Goal: Check status: Check status

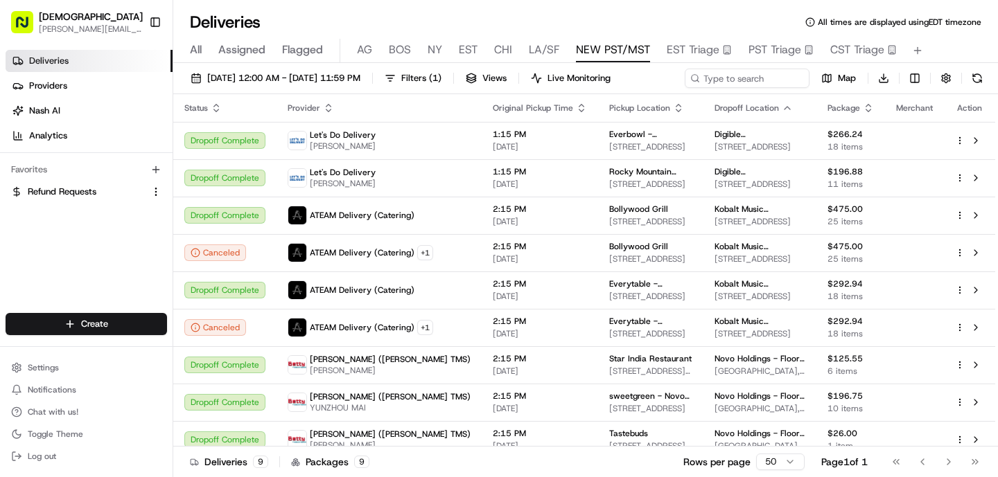
scroll to position [12, 0]
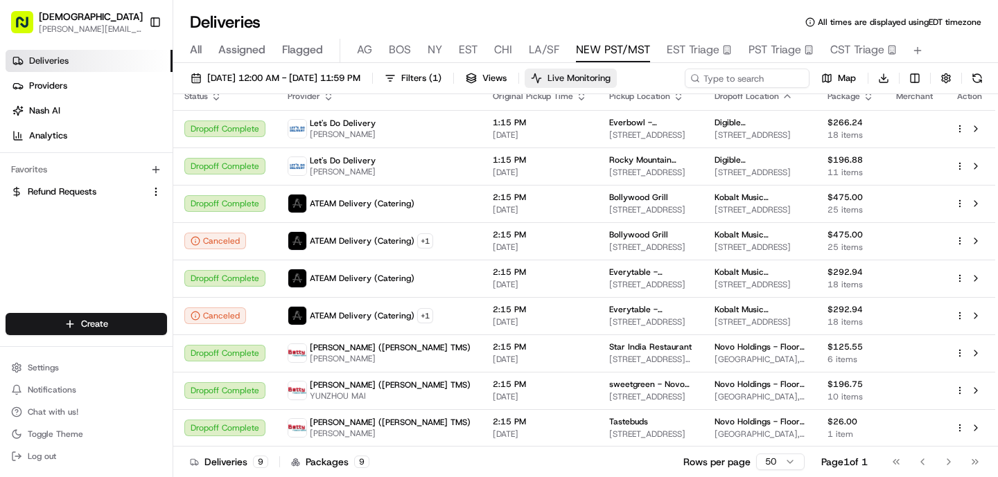
click at [610, 81] on span "Live Monitoring" at bounding box center [578, 78] width 63 height 12
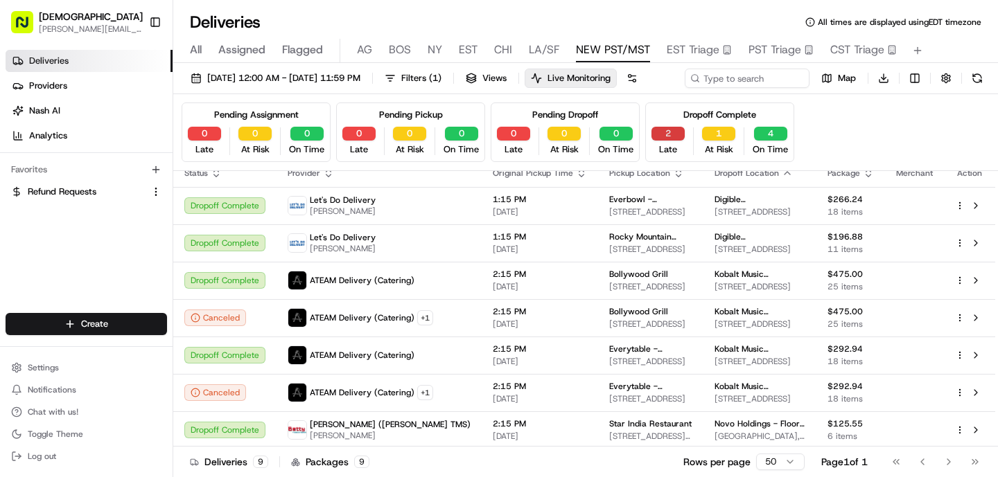
click at [667, 141] on button "2" at bounding box center [667, 134] width 33 height 14
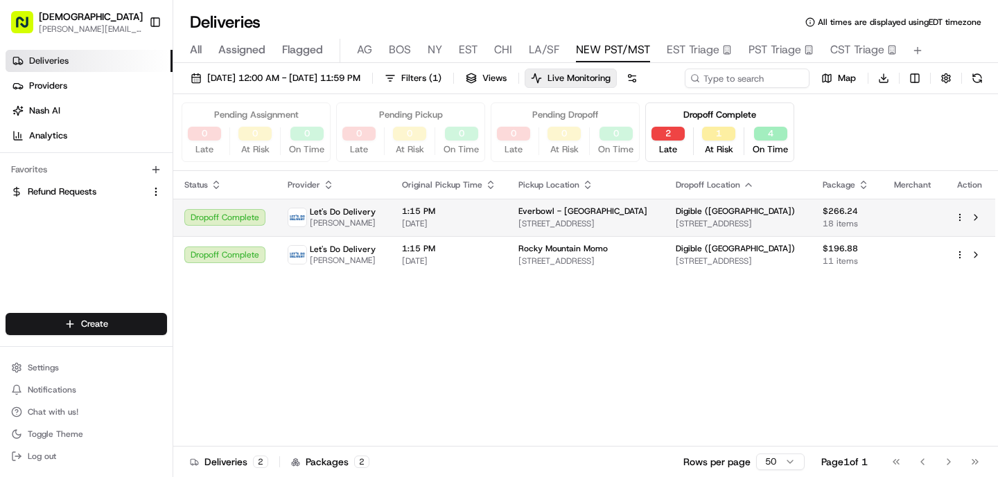
click at [678, 229] on span "[STREET_ADDRESS]" at bounding box center [738, 223] width 125 height 11
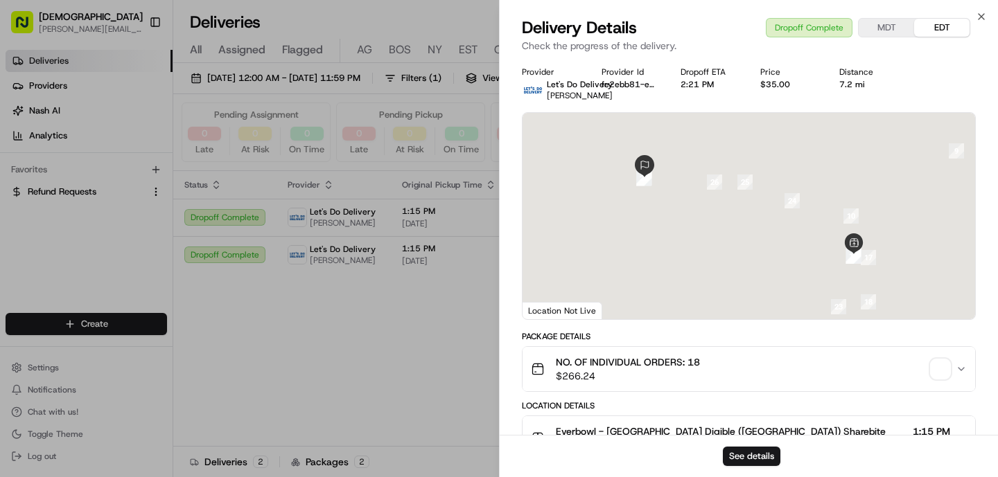
scroll to position [453, 0]
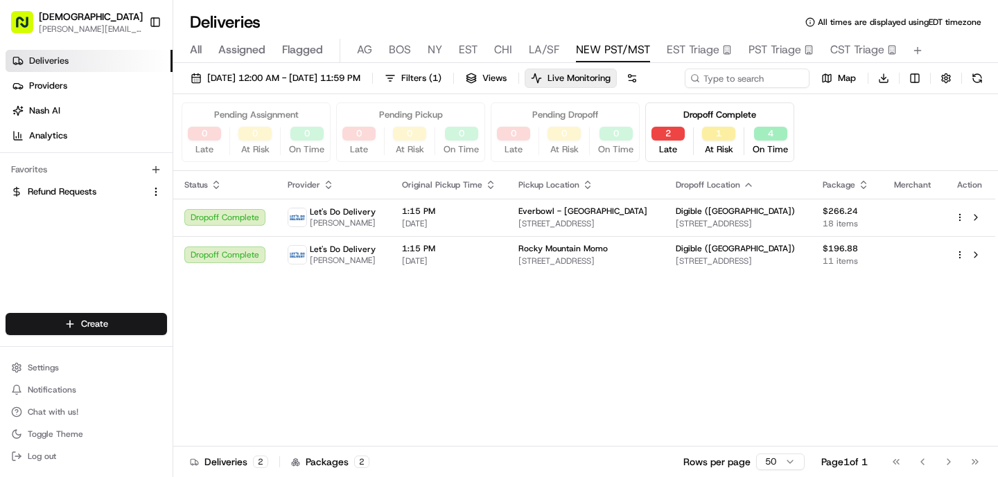
click at [547, 55] on span "LA/SF" at bounding box center [544, 50] width 30 height 17
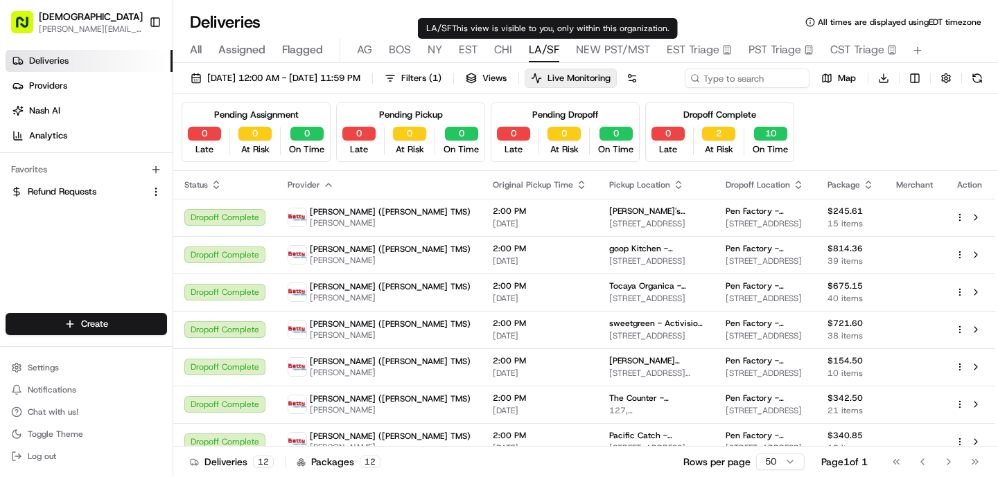
click at [503, 46] on span "CHI" at bounding box center [503, 50] width 18 height 17
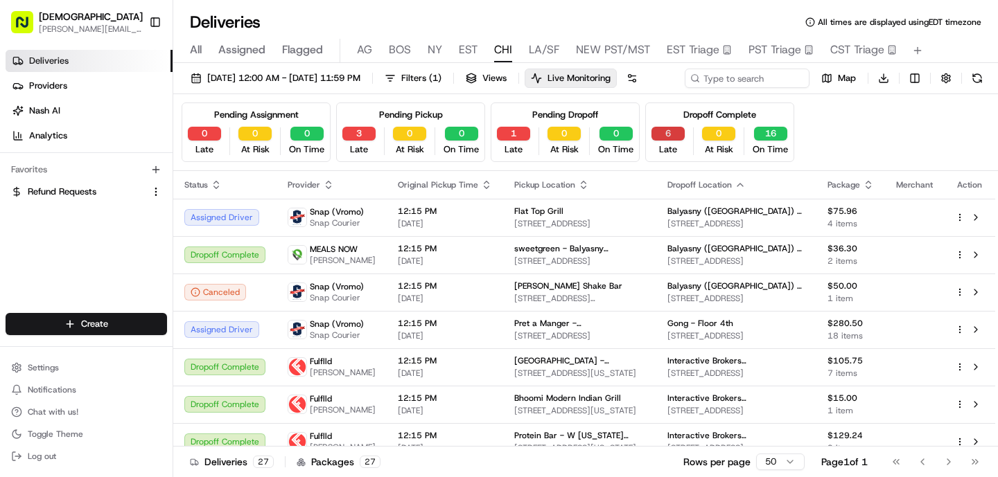
click at [660, 141] on button "6" at bounding box center [667, 134] width 33 height 14
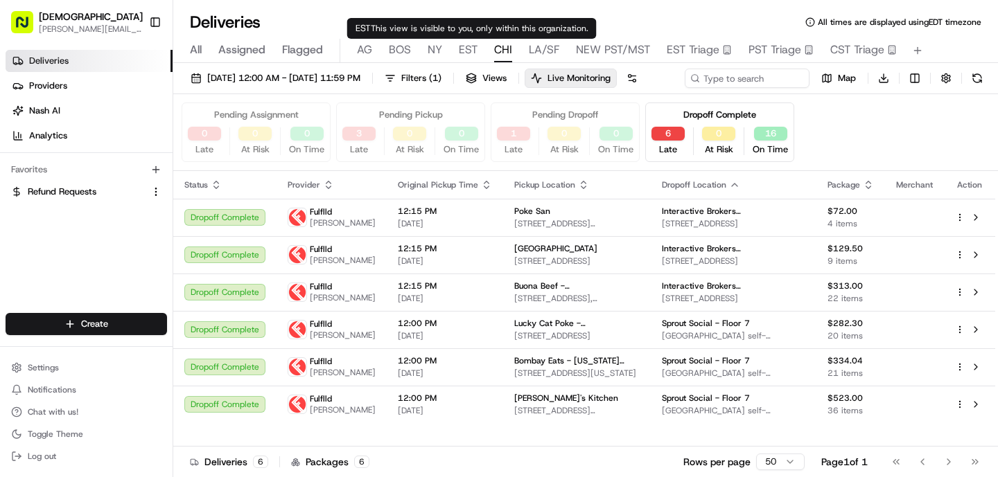
click at [466, 49] on span "EST" at bounding box center [468, 50] width 19 height 17
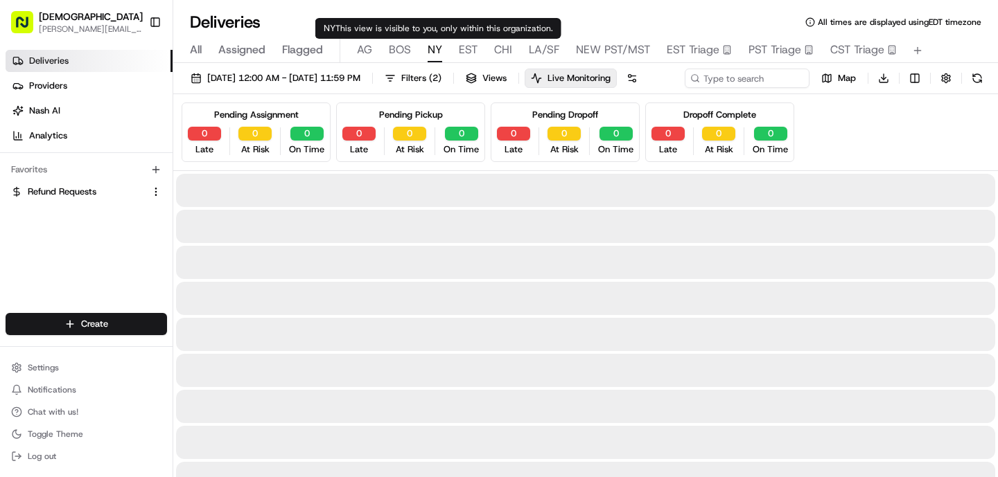
click at [440, 52] on span "NY" at bounding box center [434, 50] width 15 height 17
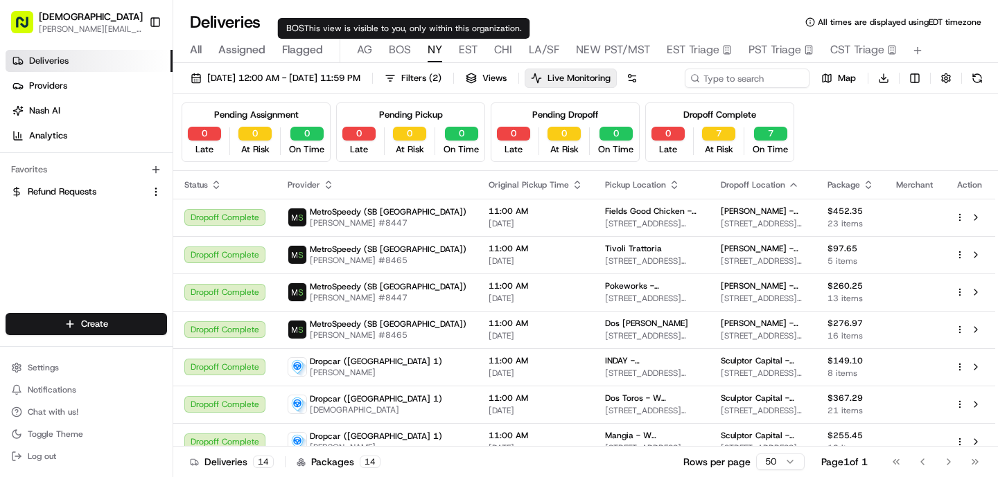
click at [404, 50] on span "BOS" at bounding box center [400, 50] width 22 height 17
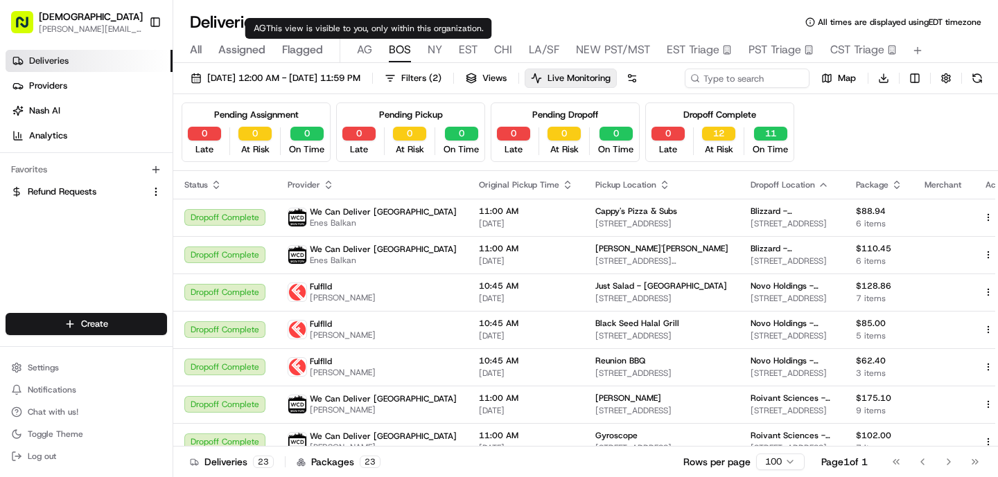
click at [366, 48] on span "AG" at bounding box center [364, 50] width 15 height 17
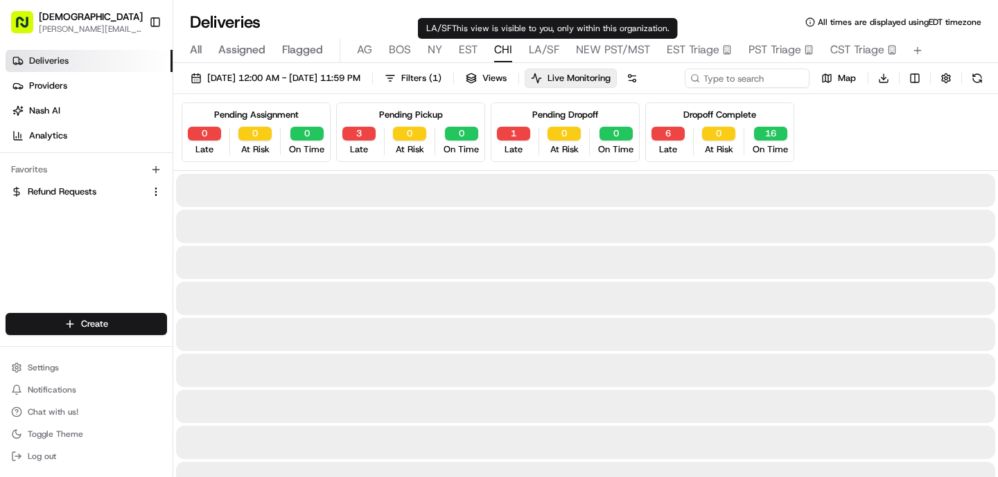
click at [503, 48] on span "CHI" at bounding box center [503, 50] width 18 height 17
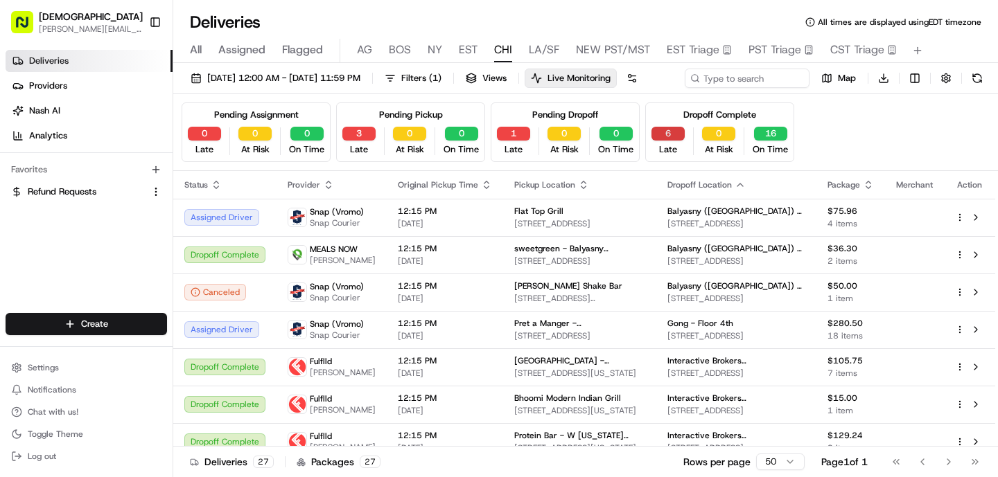
click at [669, 141] on button "6" at bounding box center [667, 134] width 33 height 14
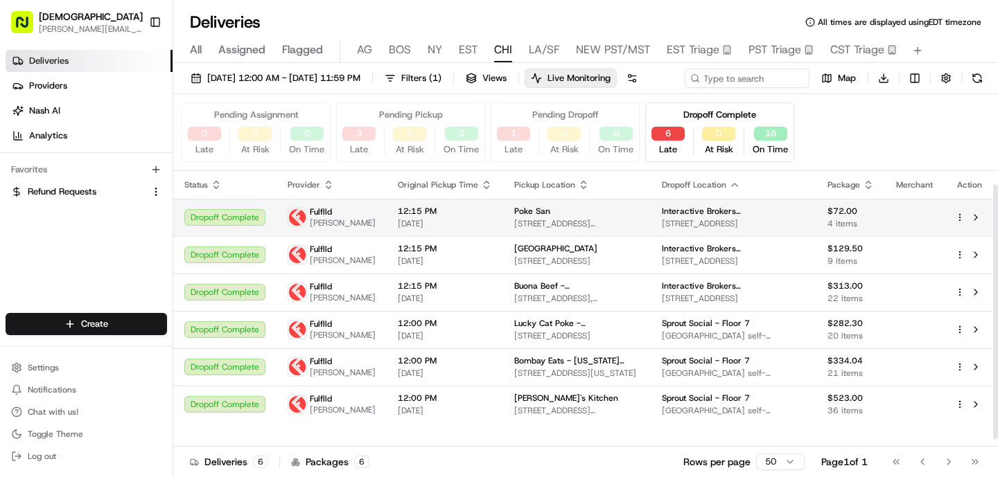
scroll to position [21, 0]
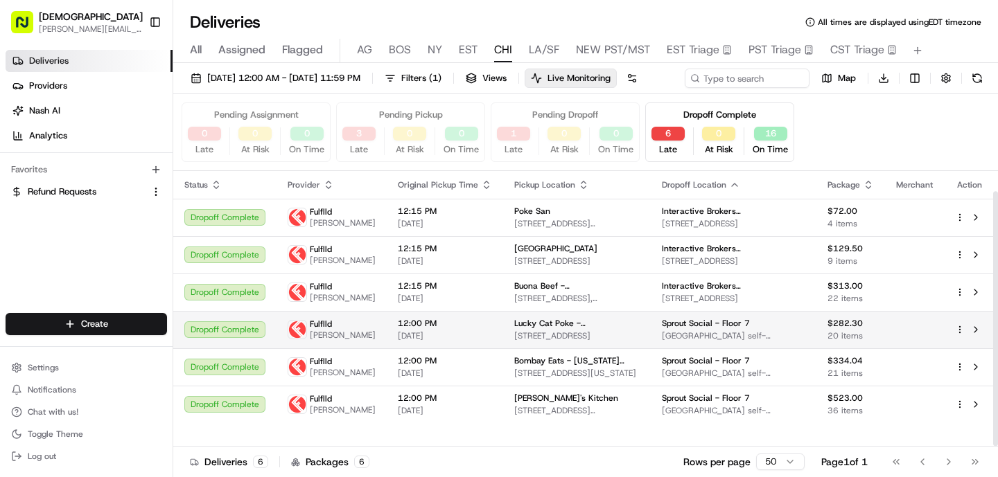
click at [503, 349] on td "Lucky Cat Poke - [GEOGRAPHIC_DATA] [STREET_ADDRESS]" at bounding box center [577, 329] width 148 height 37
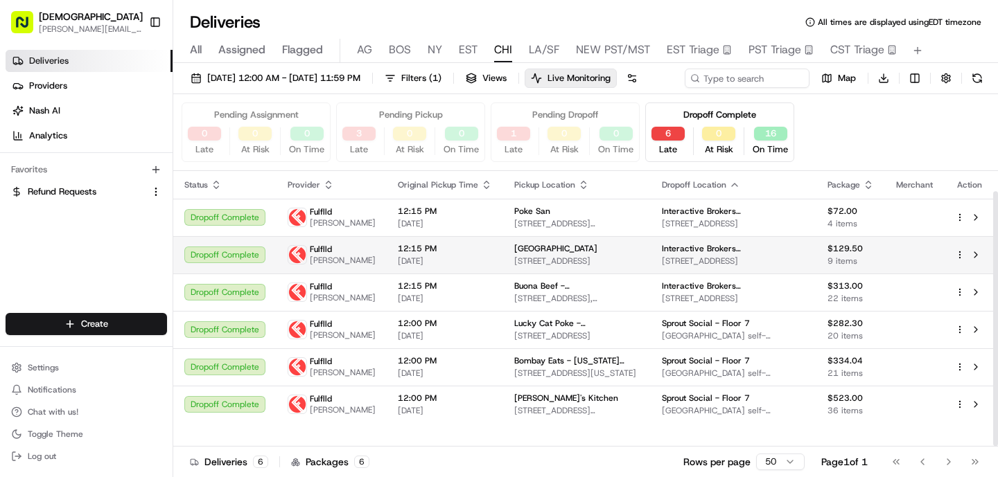
click at [536, 267] on span "[STREET_ADDRESS]" at bounding box center [576, 261] width 125 height 11
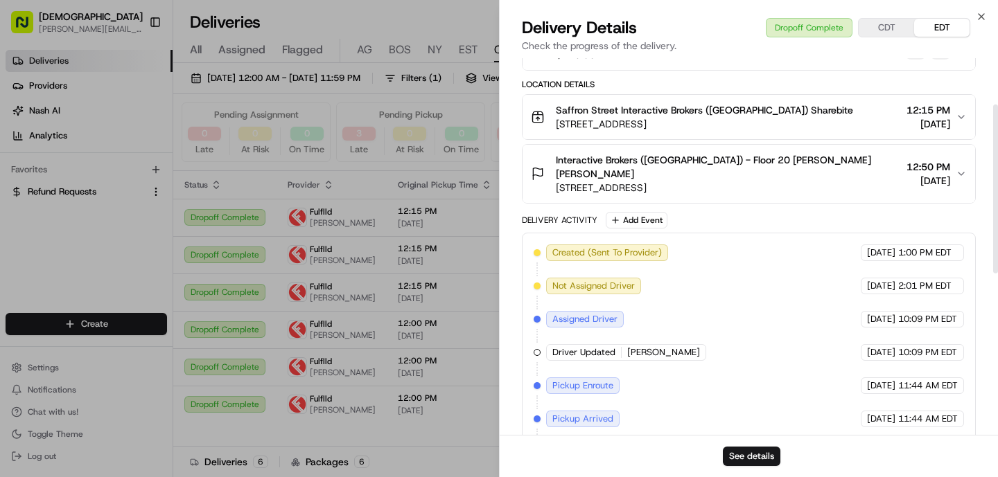
scroll to position [464, 0]
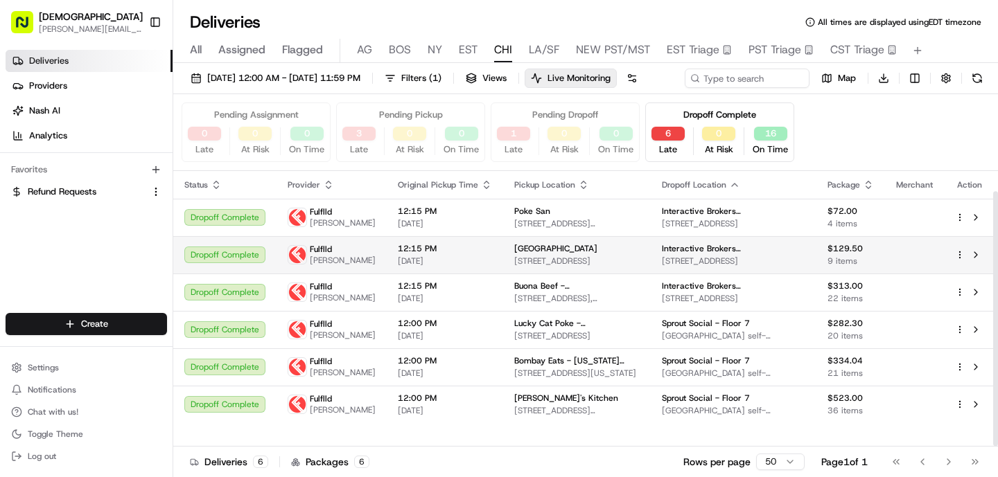
click at [441, 254] on span "12:15 PM" at bounding box center [445, 248] width 94 height 11
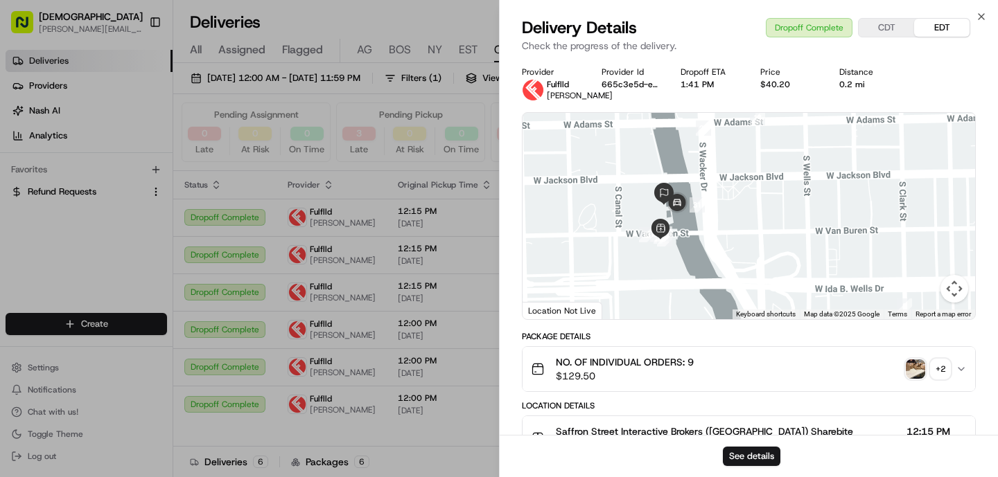
drag, startPoint x: 678, startPoint y: 233, endPoint x: 687, endPoint y: 272, distance: 39.3
click at [687, 272] on div at bounding box center [748, 216] width 452 height 206
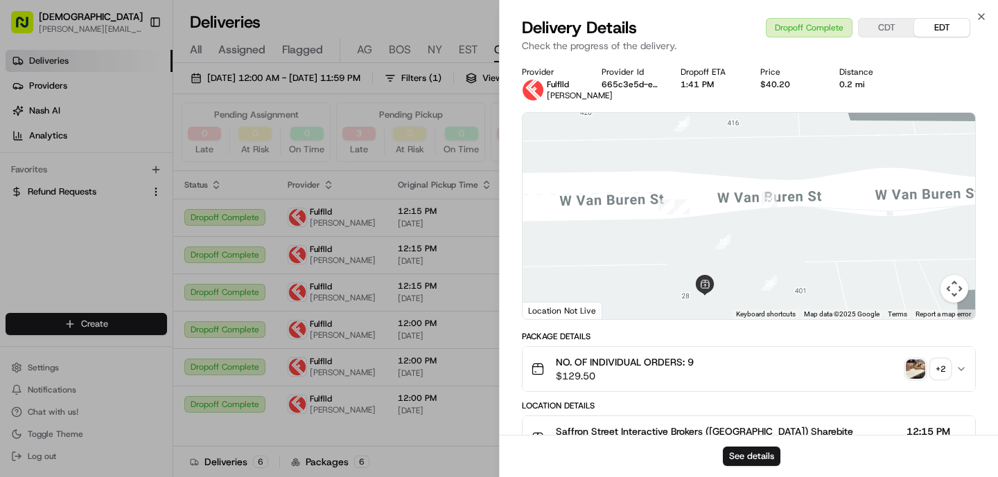
drag, startPoint x: 658, startPoint y: 217, endPoint x: 782, endPoint y: 179, distance: 129.1
click at [782, 179] on div at bounding box center [748, 216] width 452 height 206
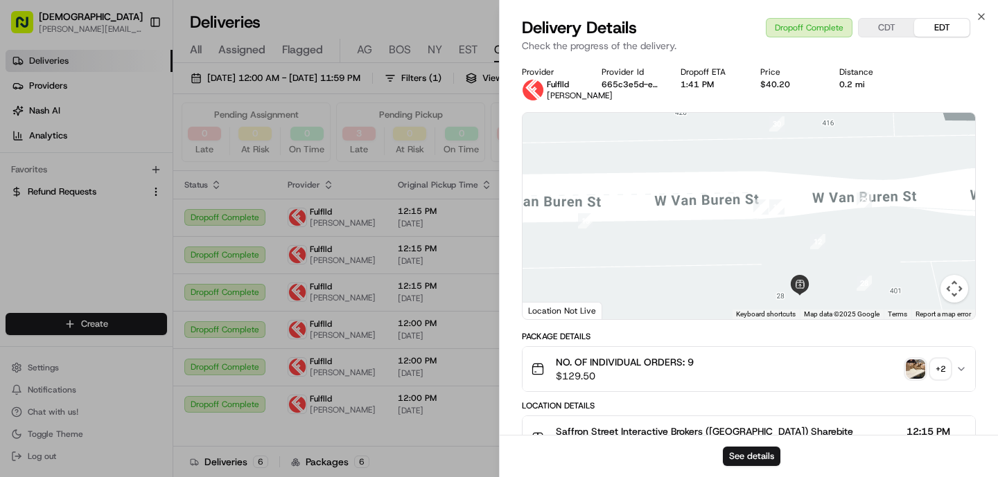
drag, startPoint x: 688, startPoint y: 249, endPoint x: 752, endPoint y: 247, distance: 63.8
click at [752, 247] on div at bounding box center [748, 216] width 452 height 206
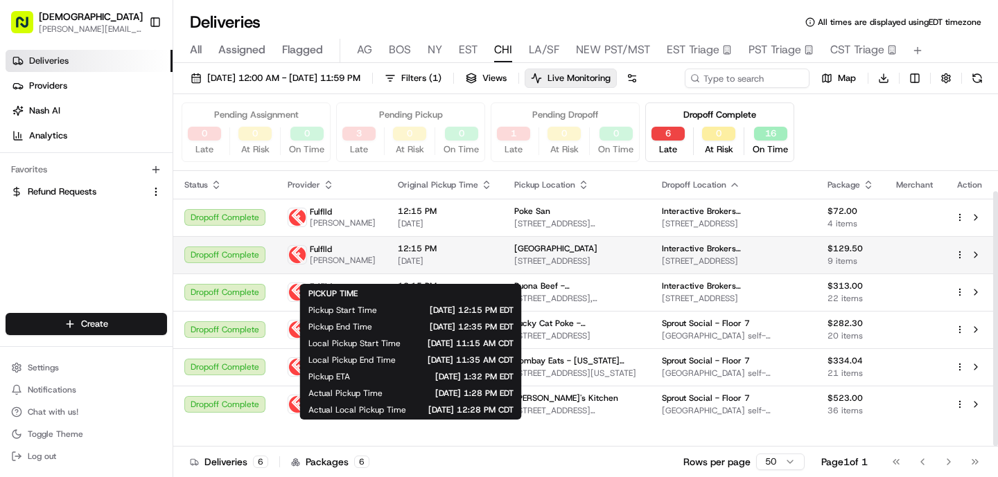
click at [452, 254] on span "12:15 PM" at bounding box center [445, 248] width 94 height 11
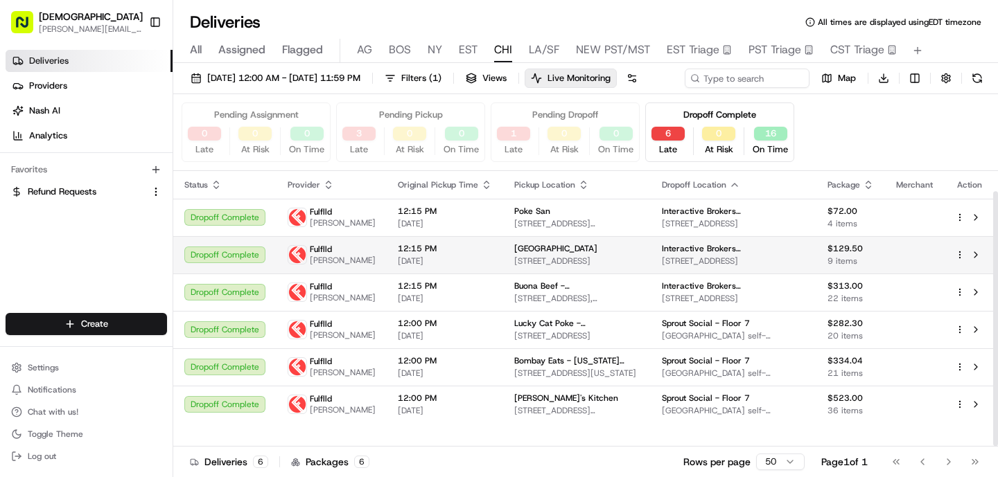
click at [387, 267] on td "12:15 PM [DATE]" at bounding box center [445, 254] width 116 height 37
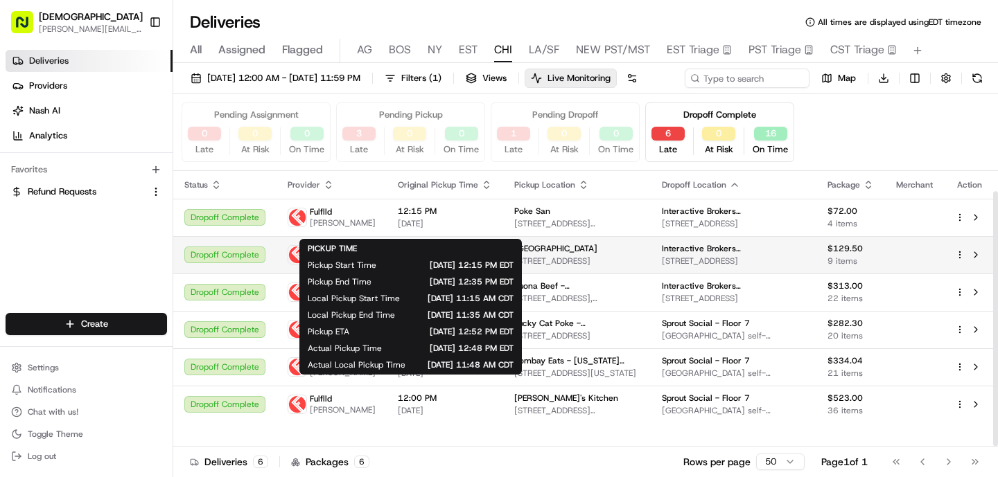
click at [626, 261] on td "[GEOGRAPHIC_DATA] [STREET_ADDRESS]" at bounding box center [577, 254] width 148 height 37
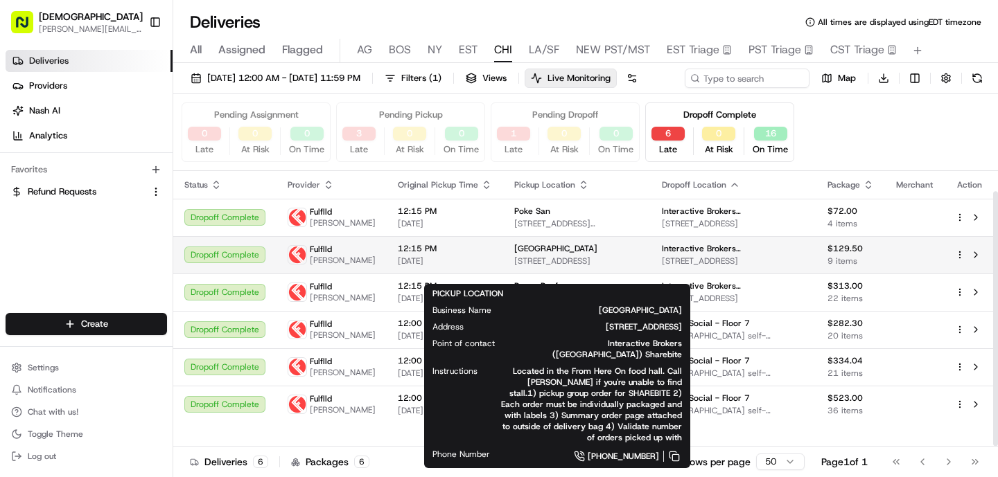
click at [408, 267] on span "[DATE]" at bounding box center [445, 261] width 94 height 11
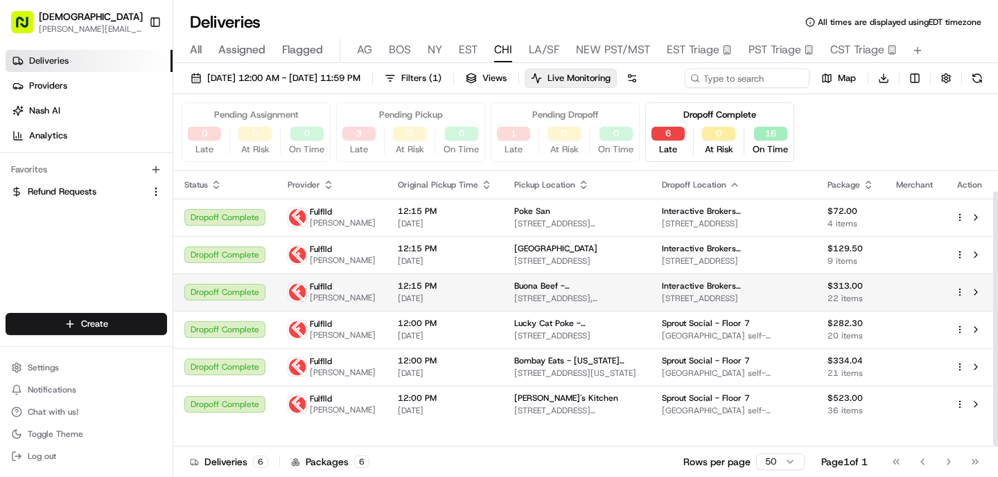
click at [398, 304] on span "[DATE]" at bounding box center [445, 298] width 94 height 11
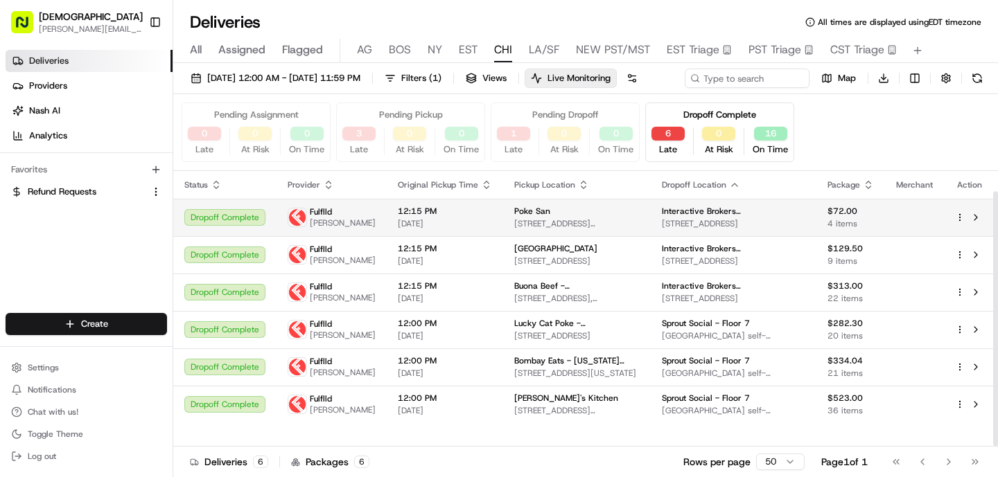
click at [425, 225] on span "[DATE]" at bounding box center [445, 223] width 94 height 11
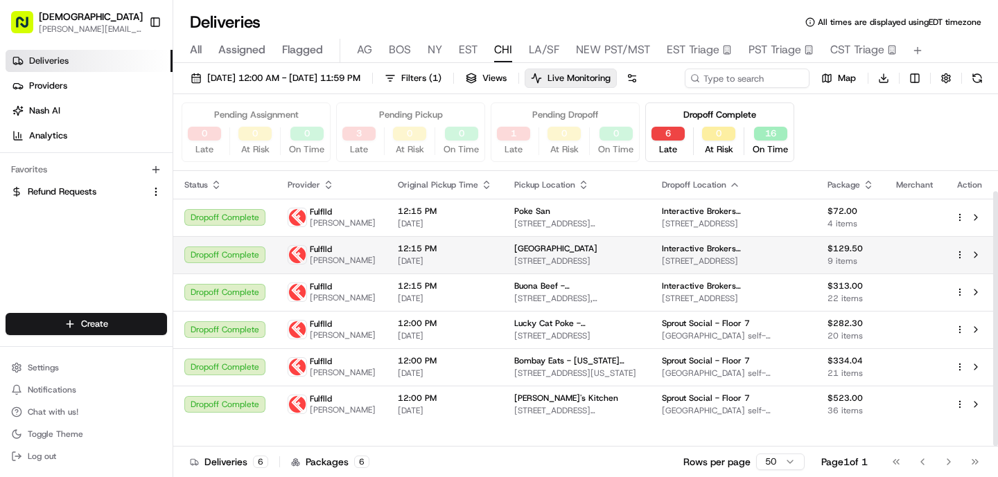
click at [434, 267] on span "[DATE]" at bounding box center [445, 261] width 94 height 11
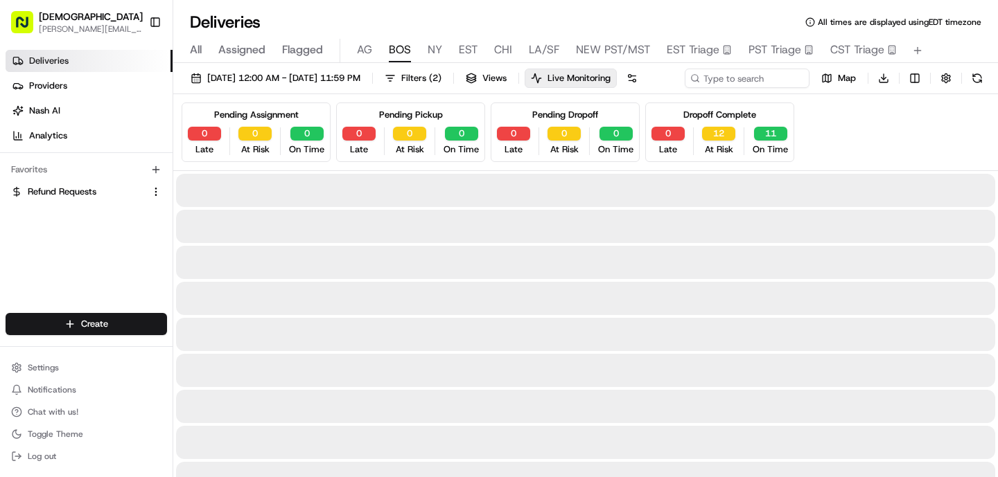
click at [389, 60] on button "BOS" at bounding box center [400, 51] width 22 height 24
click at [401, 53] on span "BOS" at bounding box center [400, 50] width 22 height 17
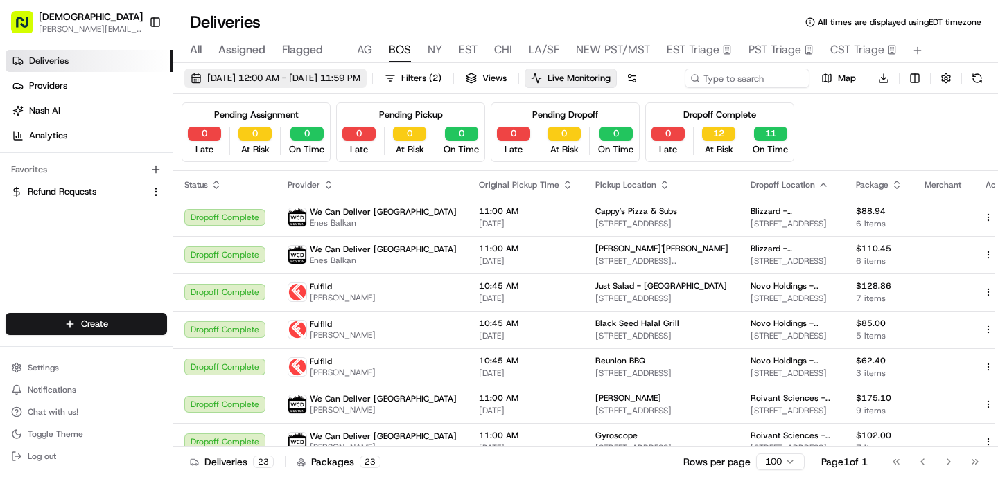
click at [350, 81] on span "[DATE] 12:00 AM - [DATE] 11:59 PM" at bounding box center [283, 78] width 153 height 12
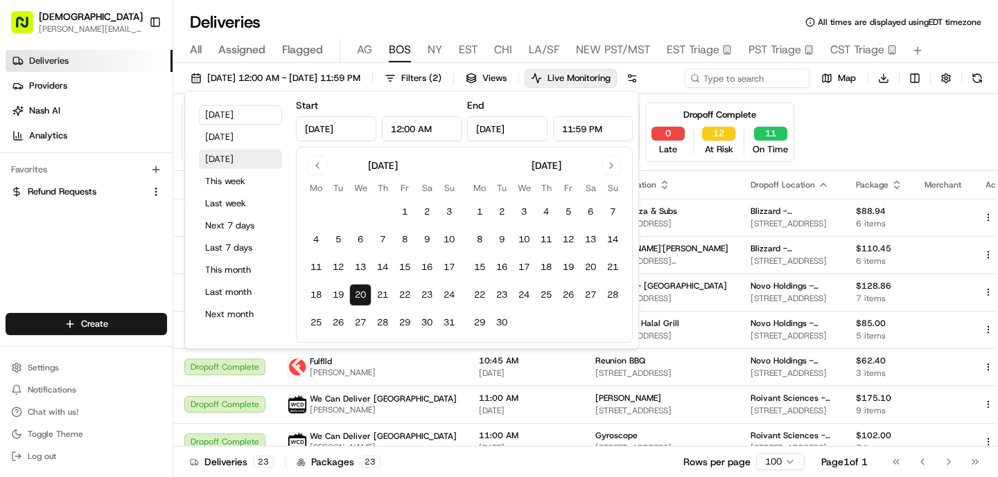
click at [237, 161] on button "[DATE]" at bounding box center [240, 159] width 83 height 19
type input "[DATE]"
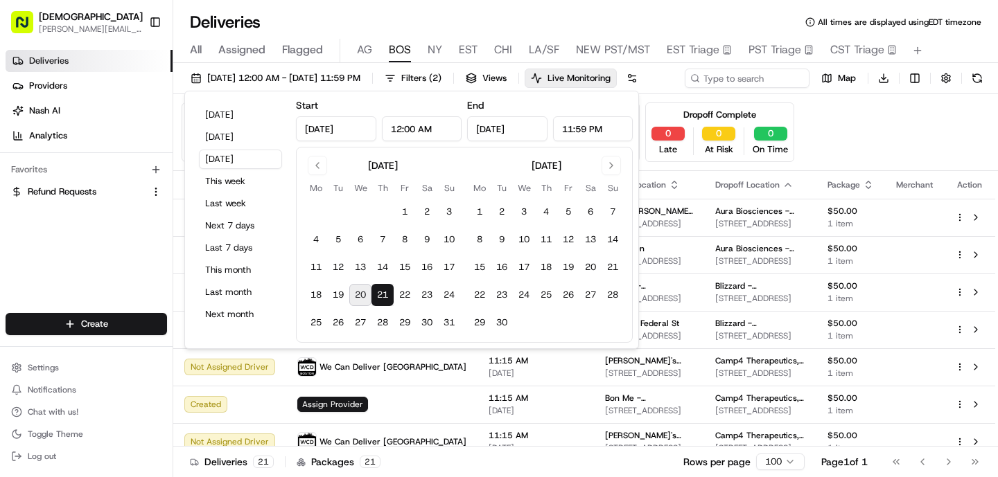
click at [376, 15] on div "Deliveries All times are displayed using EDT timezone" at bounding box center [585, 22] width 825 height 22
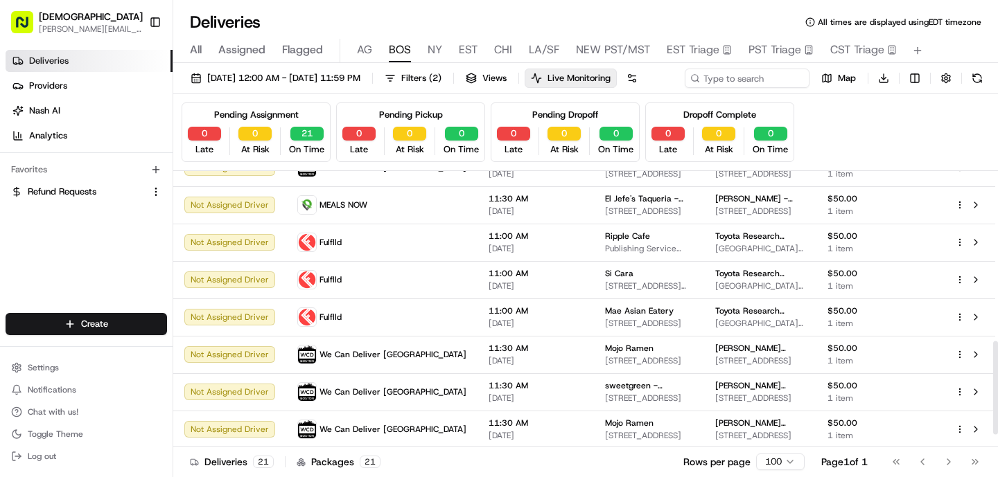
scroll to position [538, 0]
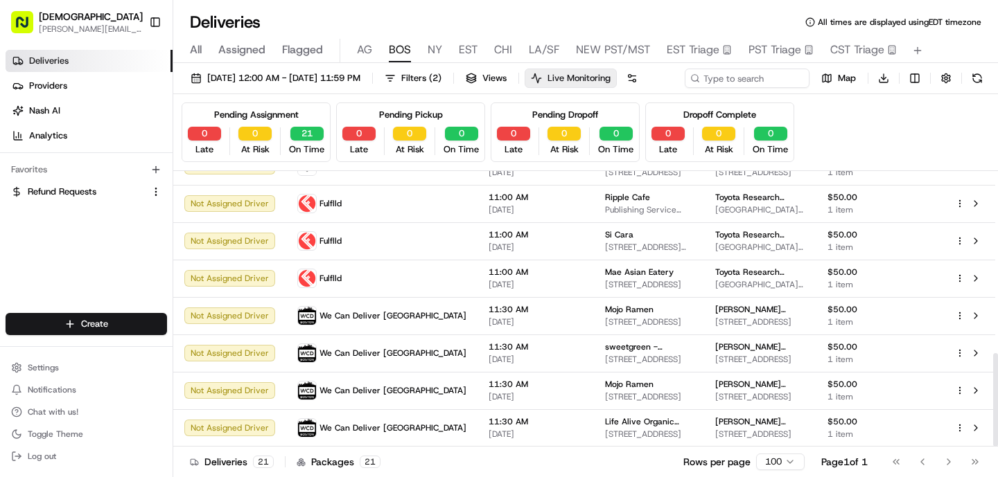
click at [610, 74] on span "Live Monitoring" at bounding box center [578, 78] width 63 height 12
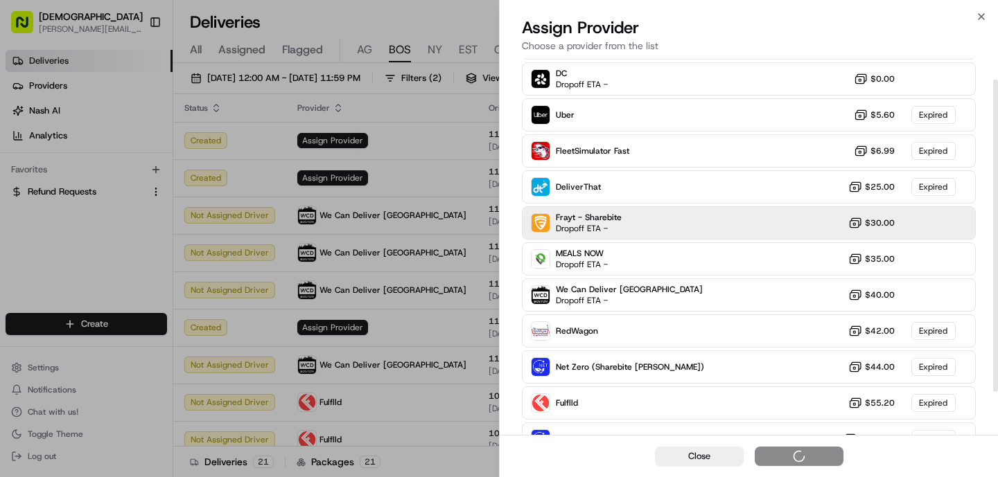
scroll to position [78, 0]
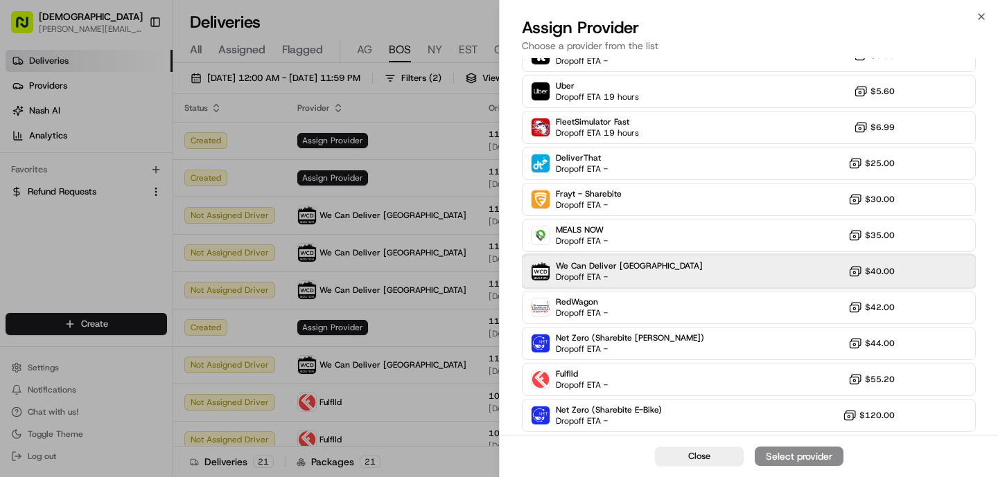
click at [646, 270] on div "We Can Deliver Boston Dropoff ETA - $40.00" at bounding box center [749, 271] width 454 height 33
click at [810, 452] on div "Assign Provider" at bounding box center [799, 457] width 68 height 14
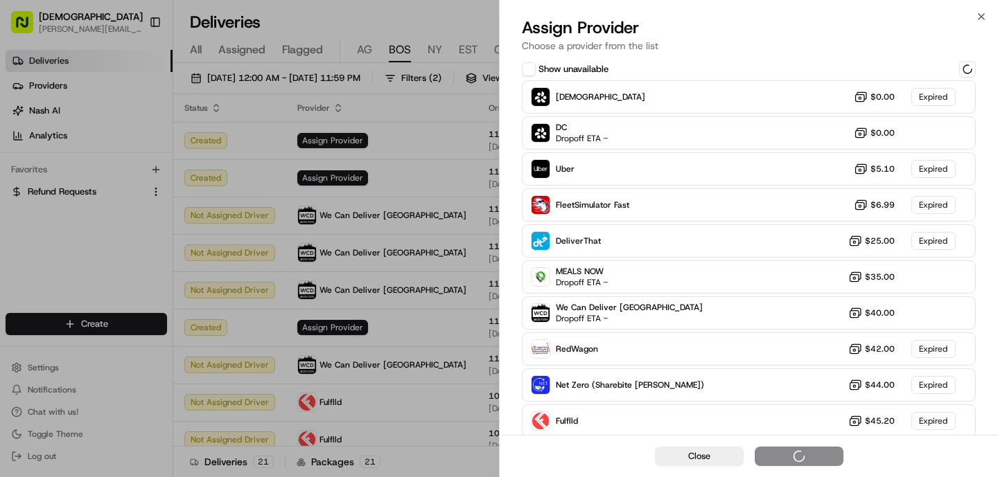
scroll to position [42, 0]
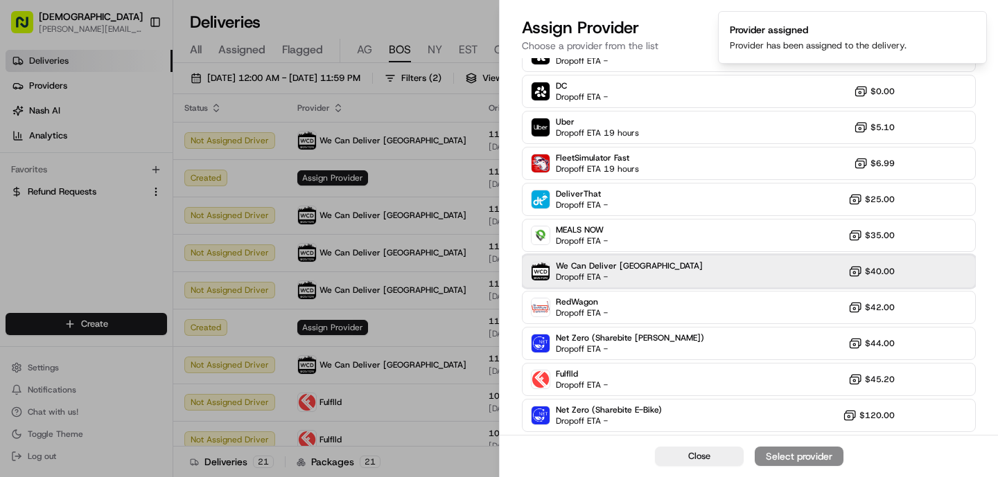
click at [659, 274] on div "We Can Deliver Boston Dropoff ETA - $40.00" at bounding box center [749, 271] width 454 height 33
click at [816, 461] on div "Assign Provider" at bounding box center [799, 457] width 68 height 14
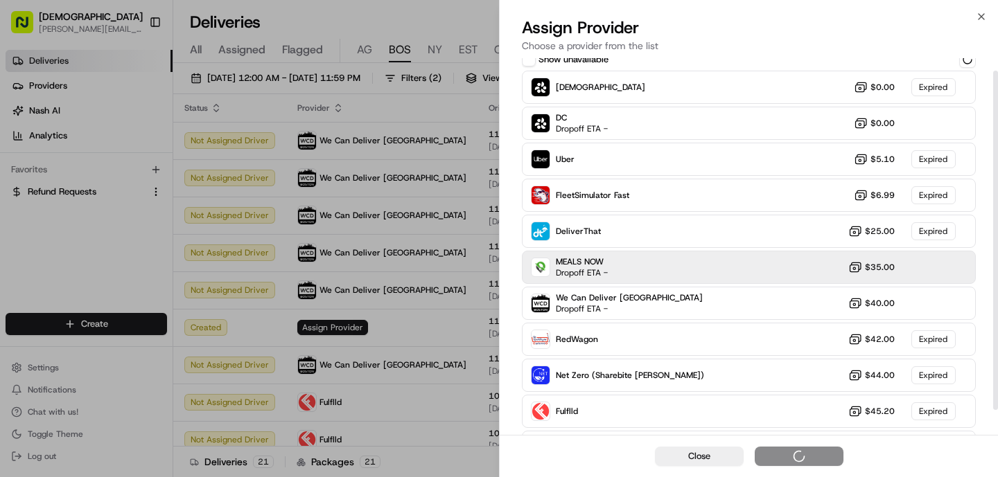
scroll to position [15, 0]
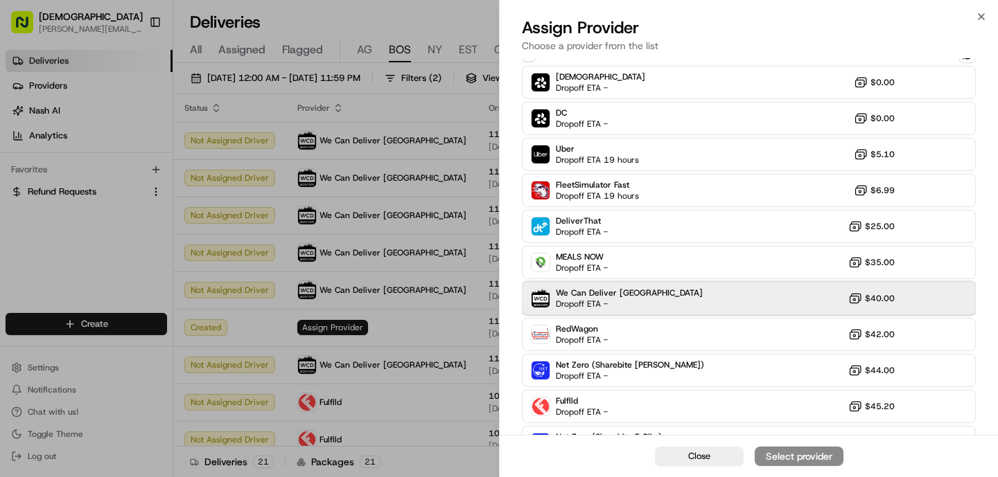
click at [617, 301] on span "Dropoff ETA -" at bounding box center [604, 304] width 97 height 11
click at [809, 454] on div "Assign Provider" at bounding box center [799, 457] width 68 height 14
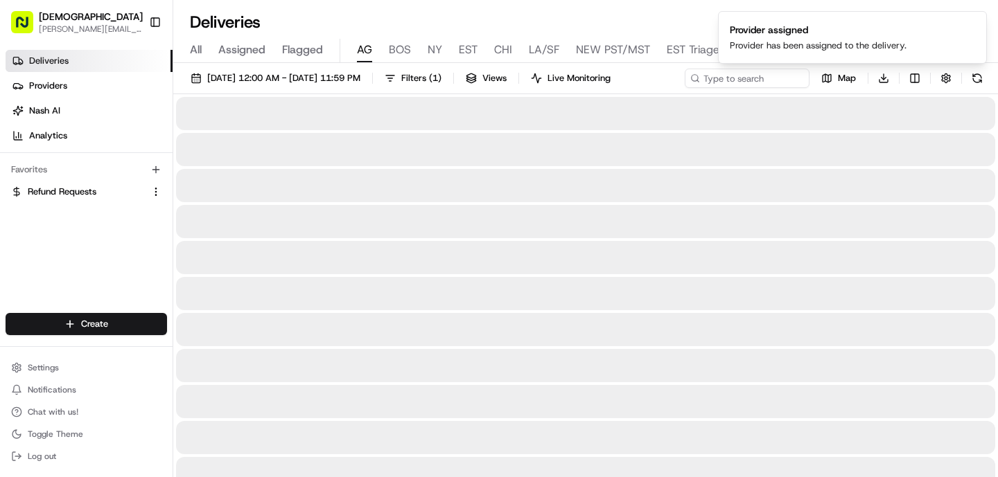
click at [367, 54] on span "AG" at bounding box center [364, 50] width 15 height 17
click at [349, 85] on button "[DATE] 12:00 AM - [DATE] 11:59 PM" at bounding box center [275, 78] width 182 height 19
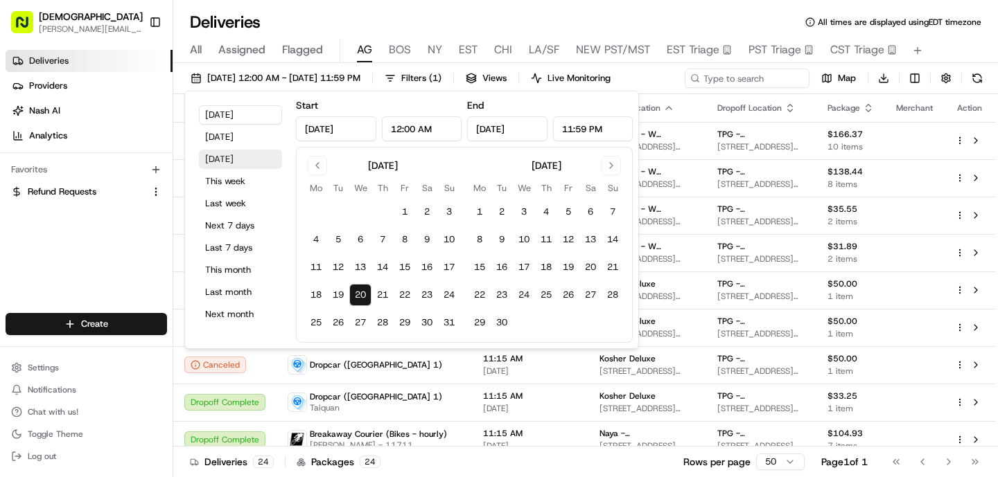
click at [233, 160] on button "[DATE]" at bounding box center [240, 159] width 83 height 19
type input "[DATE]"
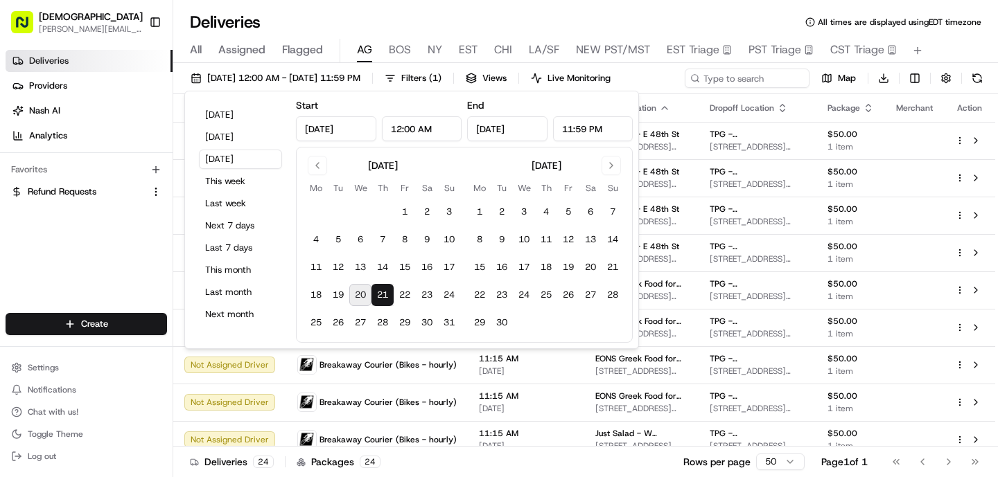
click at [363, 15] on div "Deliveries All times are displayed using EDT timezone" at bounding box center [585, 22] width 825 height 22
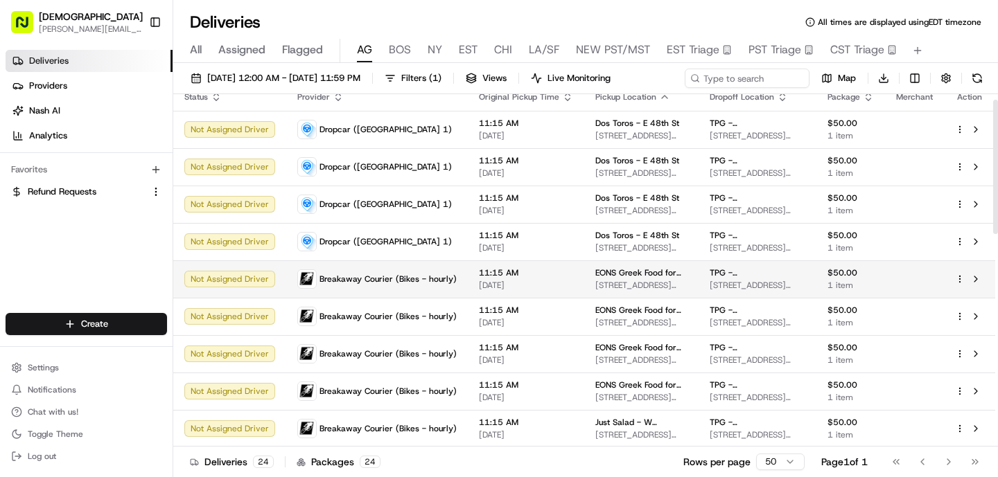
scroll to position [19, 0]
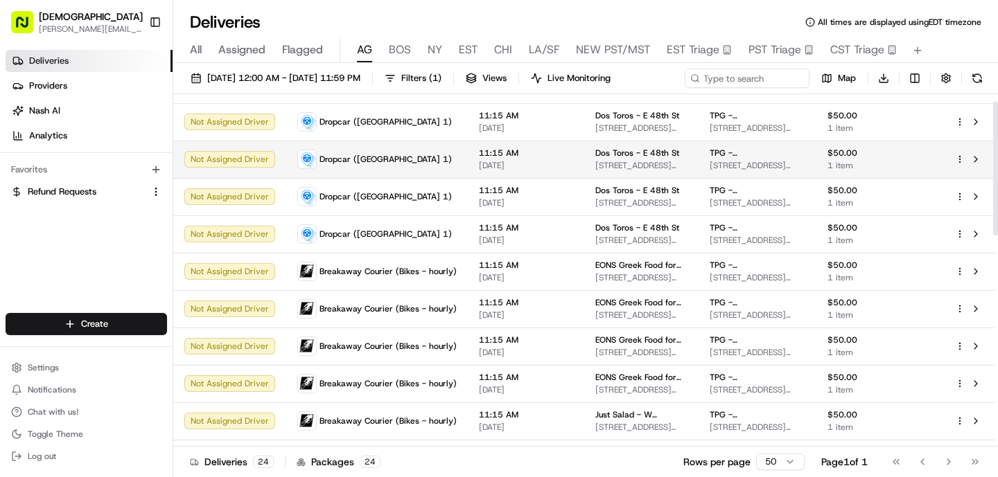
click at [418, 177] on td "Dropcar ([GEOGRAPHIC_DATA] 1)" at bounding box center [377, 159] width 182 height 37
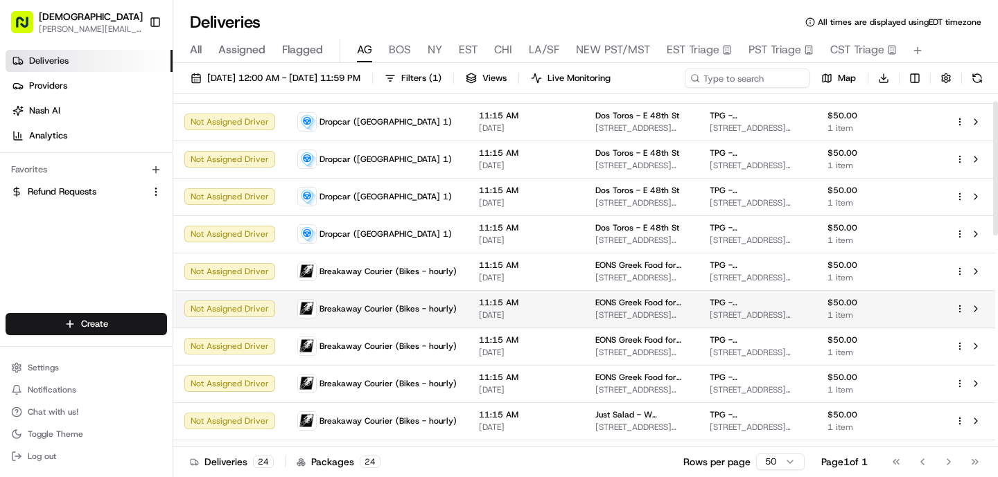
click at [402, 304] on span "Breakaway Courier (Bikes - hourly)" at bounding box center [387, 308] width 137 height 11
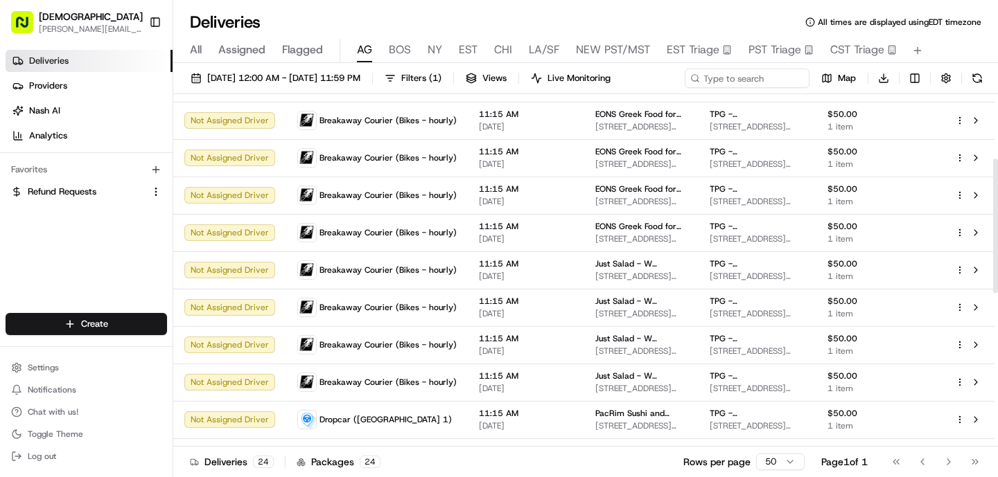
scroll to position [172, 0]
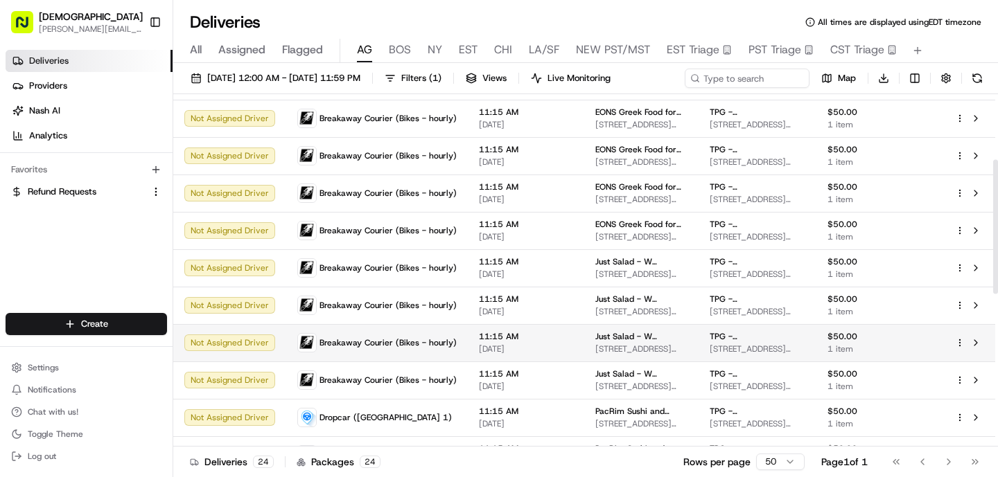
click at [413, 326] on td "Breakaway Courier (Bikes - hourly)" at bounding box center [377, 342] width 182 height 37
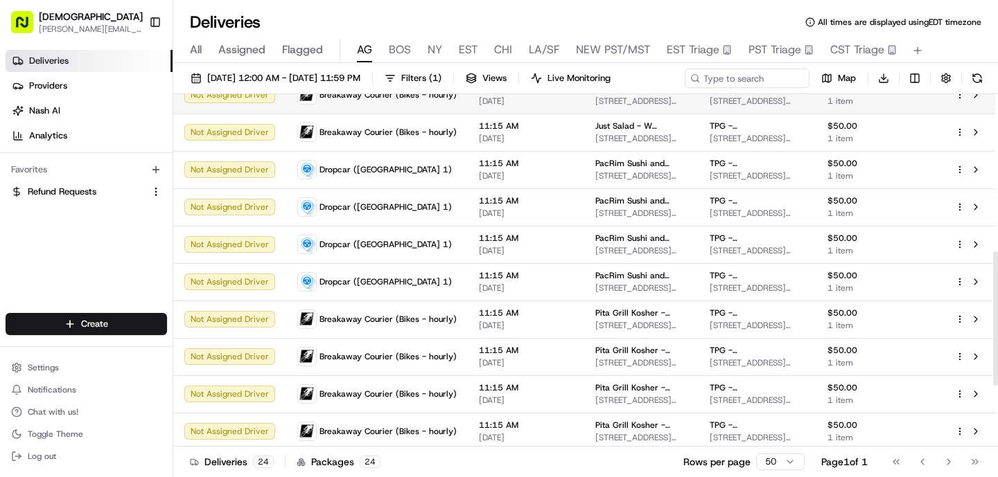
scroll to position [429, 0]
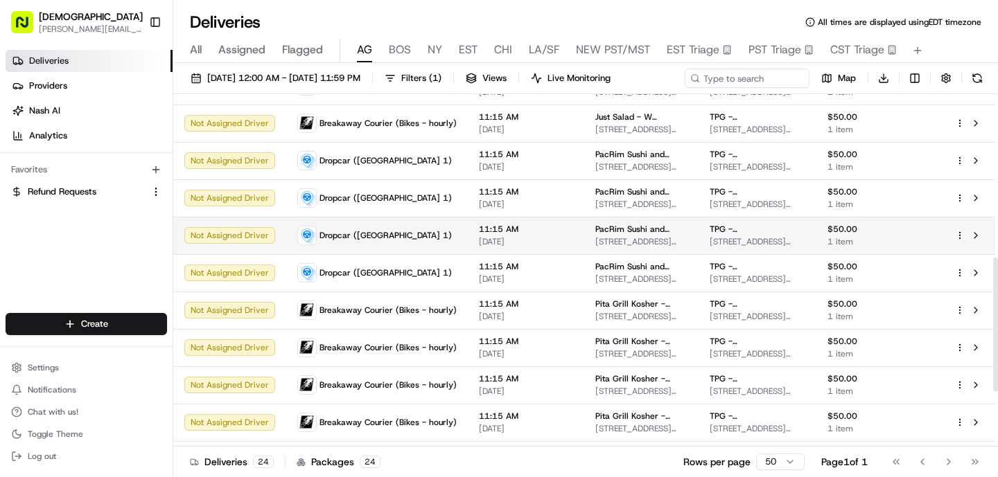
click at [427, 243] on div "Dropcar ([GEOGRAPHIC_DATA] 1)" at bounding box center [376, 235] width 159 height 19
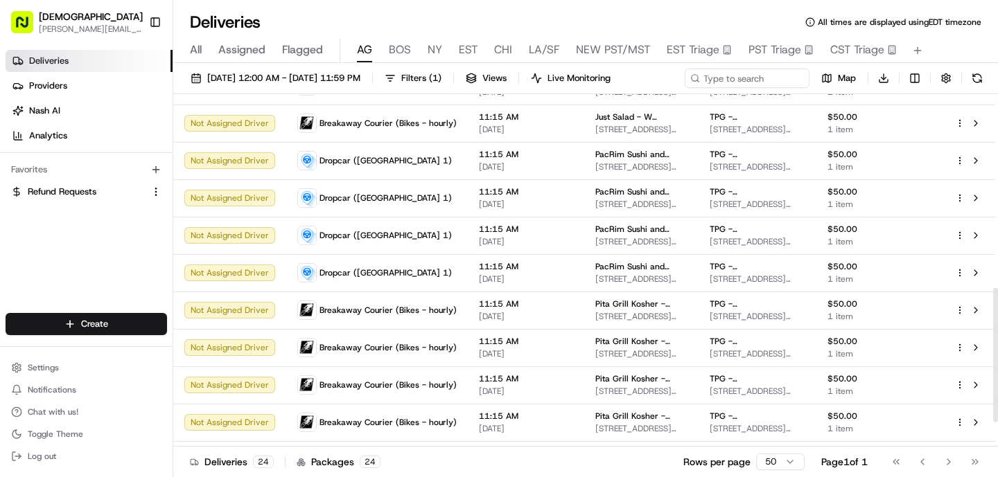
scroll to position [573, 0]
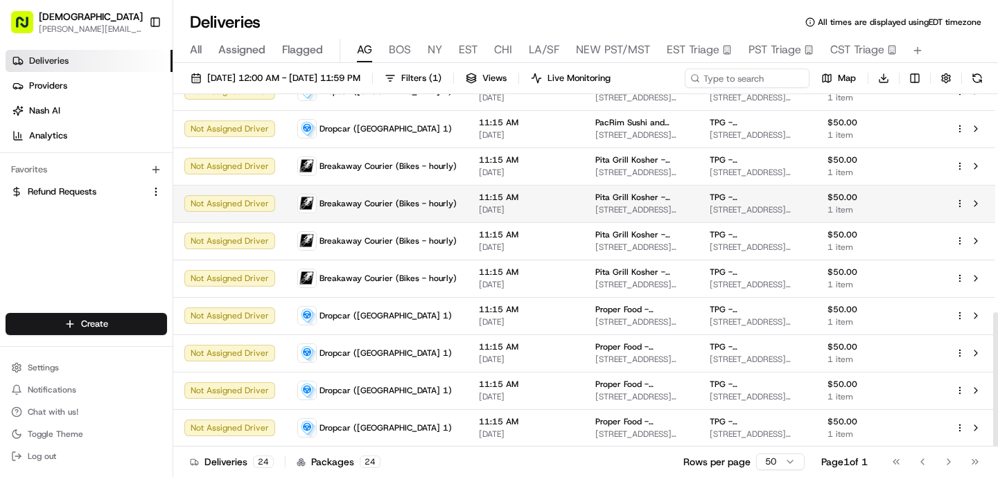
click at [430, 216] on td "Breakaway Courier (Bikes - hourly)" at bounding box center [377, 203] width 182 height 37
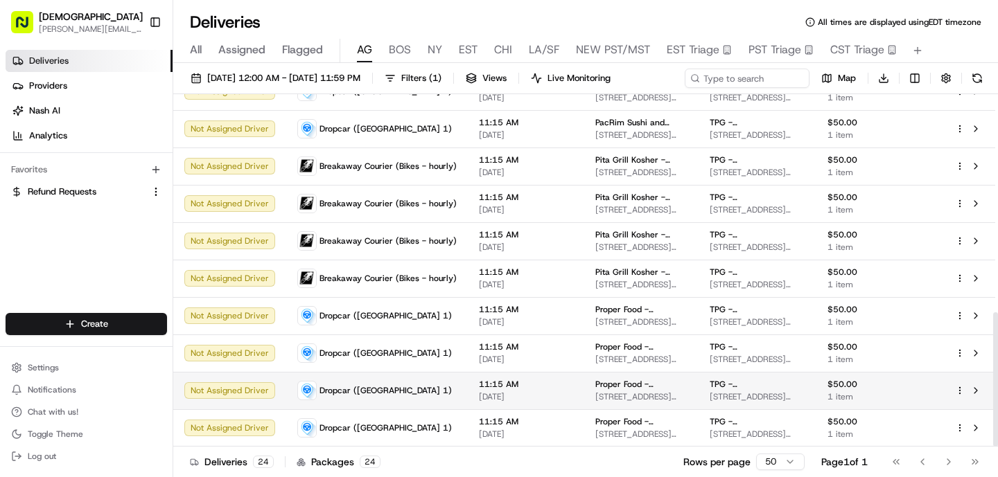
click at [438, 376] on td "Dropcar ([GEOGRAPHIC_DATA] 1)" at bounding box center [377, 390] width 182 height 37
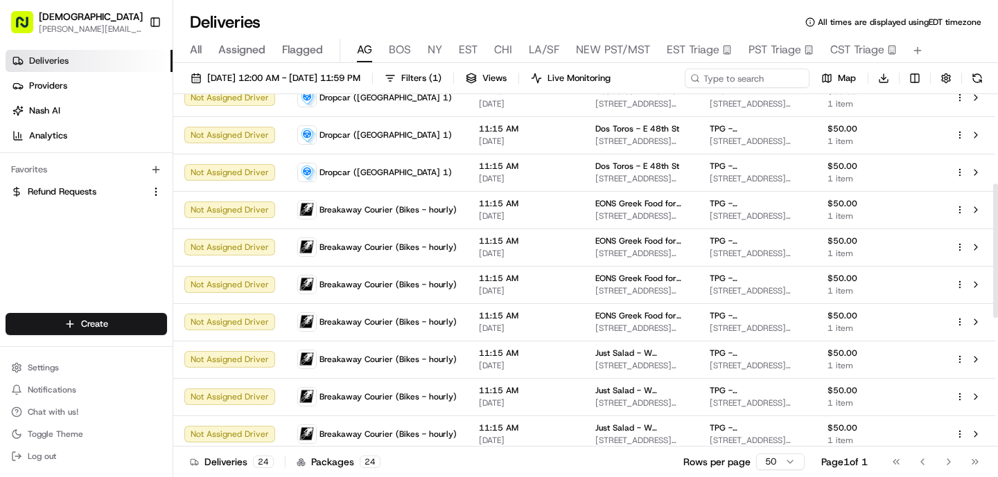
scroll to position [0, 0]
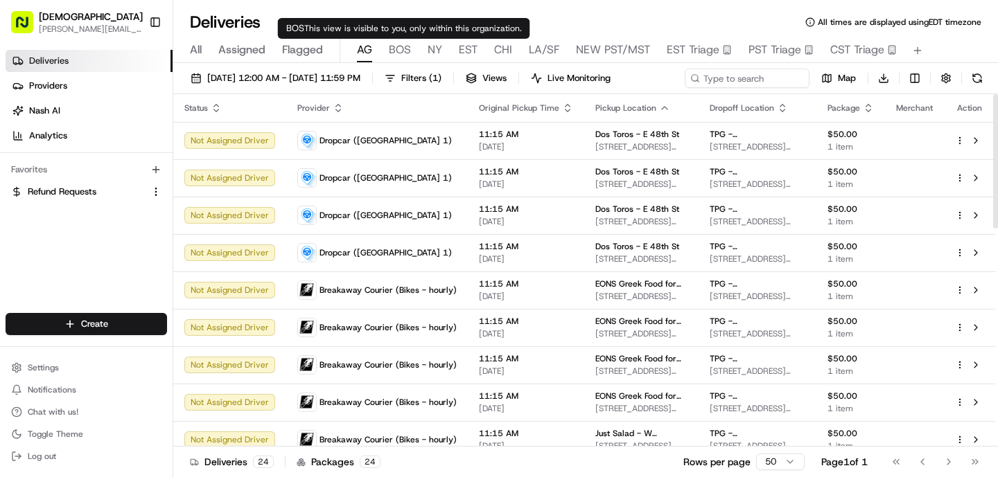
click at [390, 53] on span "BOS" at bounding box center [400, 50] width 22 height 17
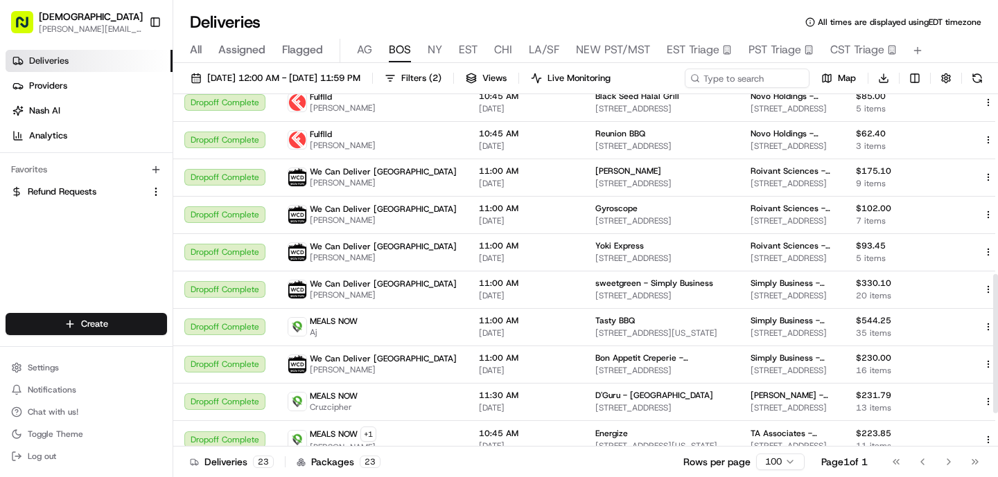
scroll to position [538, 0]
